Goal: Task Accomplishment & Management: Manage account settings

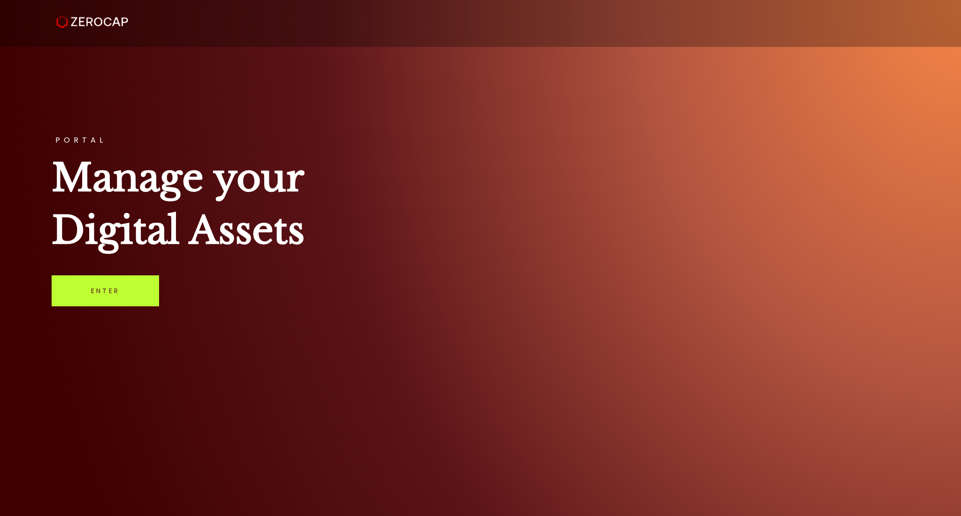
click at [81, 285] on link "Enter" at bounding box center [105, 291] width 107 height 31
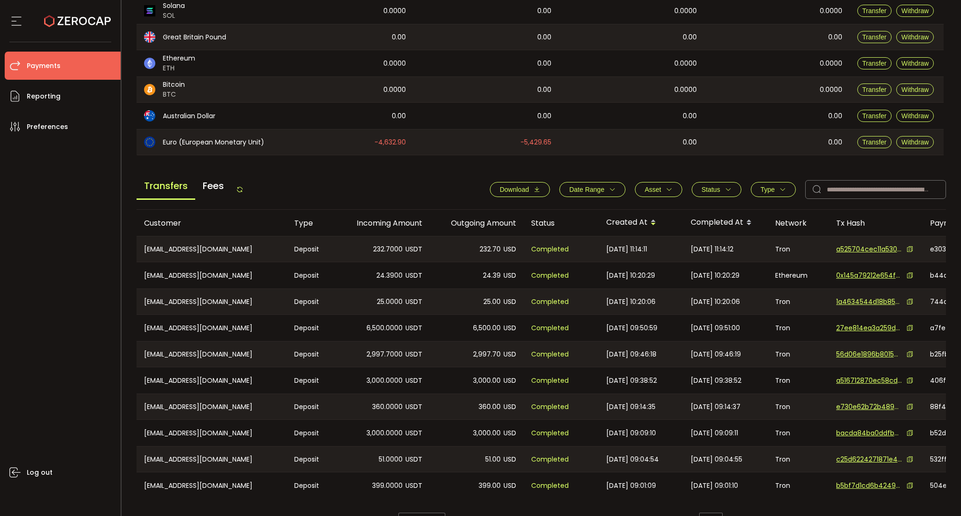
scroll to position [245, 0]
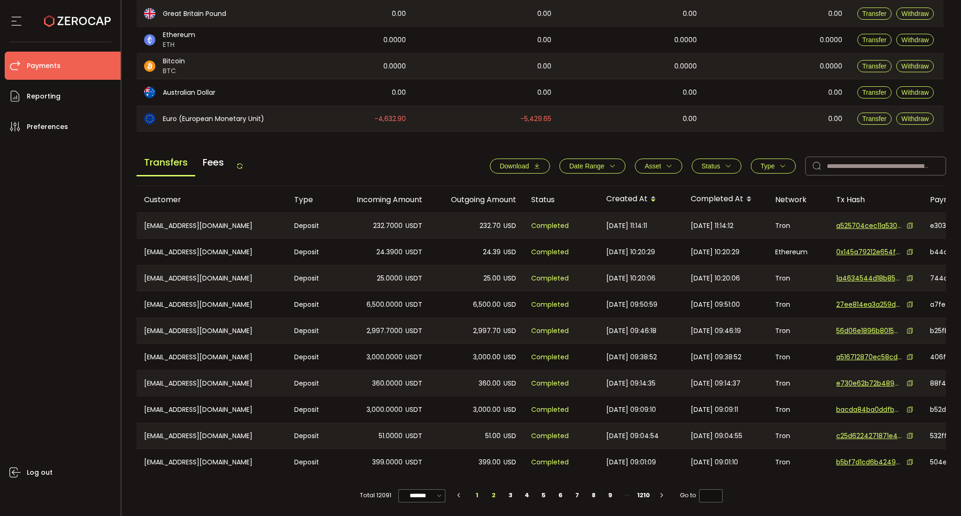
click at [491, 498] on li "2" at bounding box center [494, 495] width 17 height 13
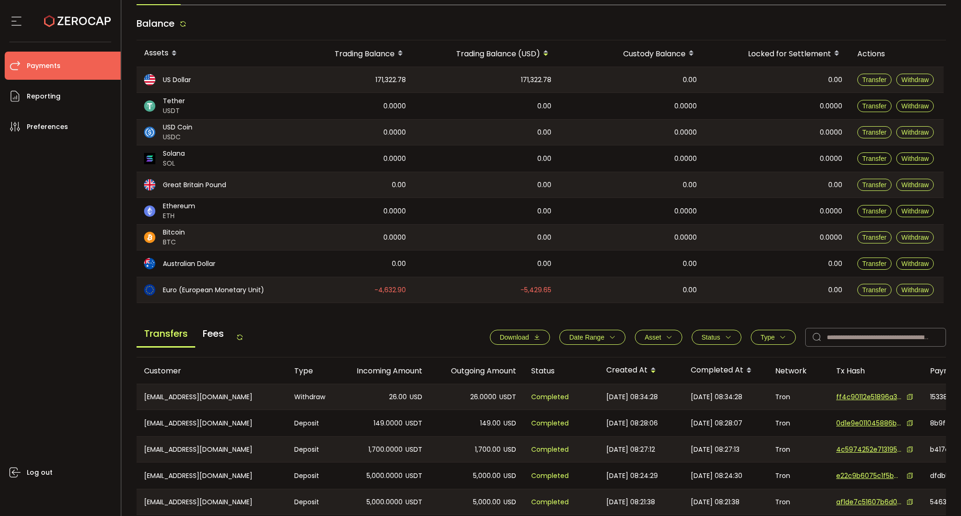
scroll to position [0, 0]
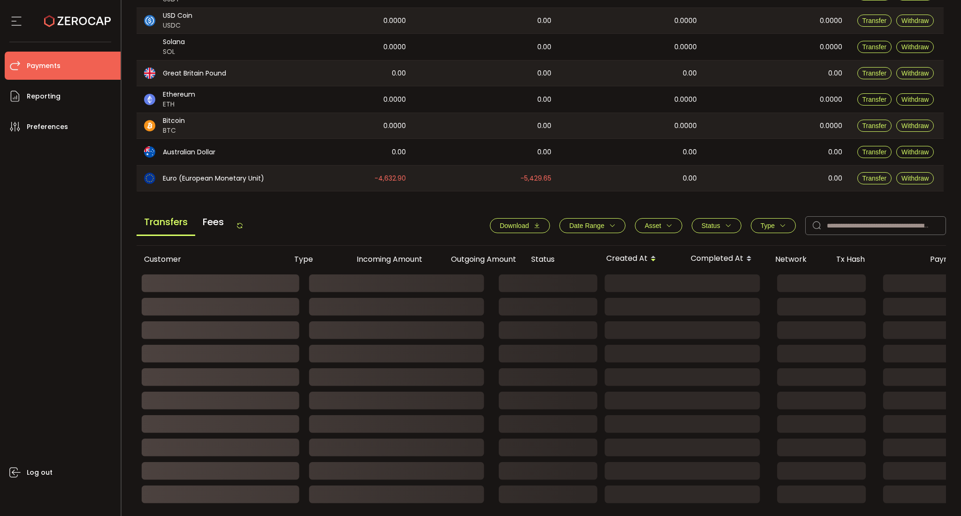
scroll to position [230, 0]
